Goal: Navigation & Orientation: Find specific page/section

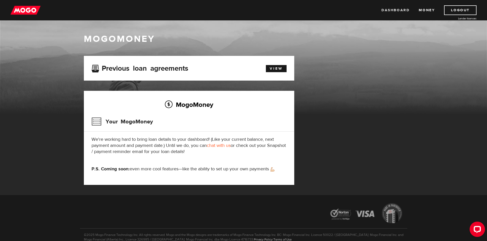
click at [402, 11] on link "Dashboard" at bounding box center [395, 10] width 28 height 10
click at [281, 66] on link "View" at bounding box center [276, 68] width 21 height 7
click at [399, 11] on link "Dashboard" at bounding box center [395, 10] width 28 height 10
